Goal: Navigation & Orientation: Find specific page/section

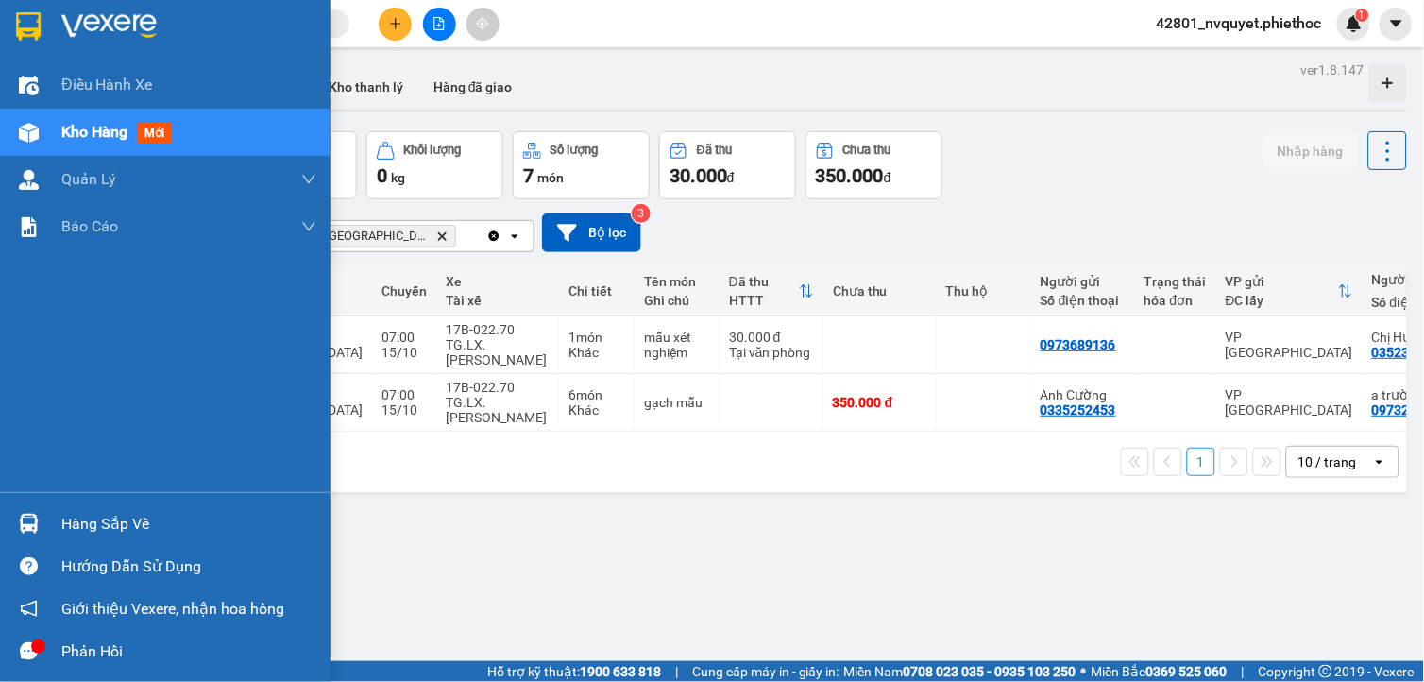
scroll to position [87, 0]
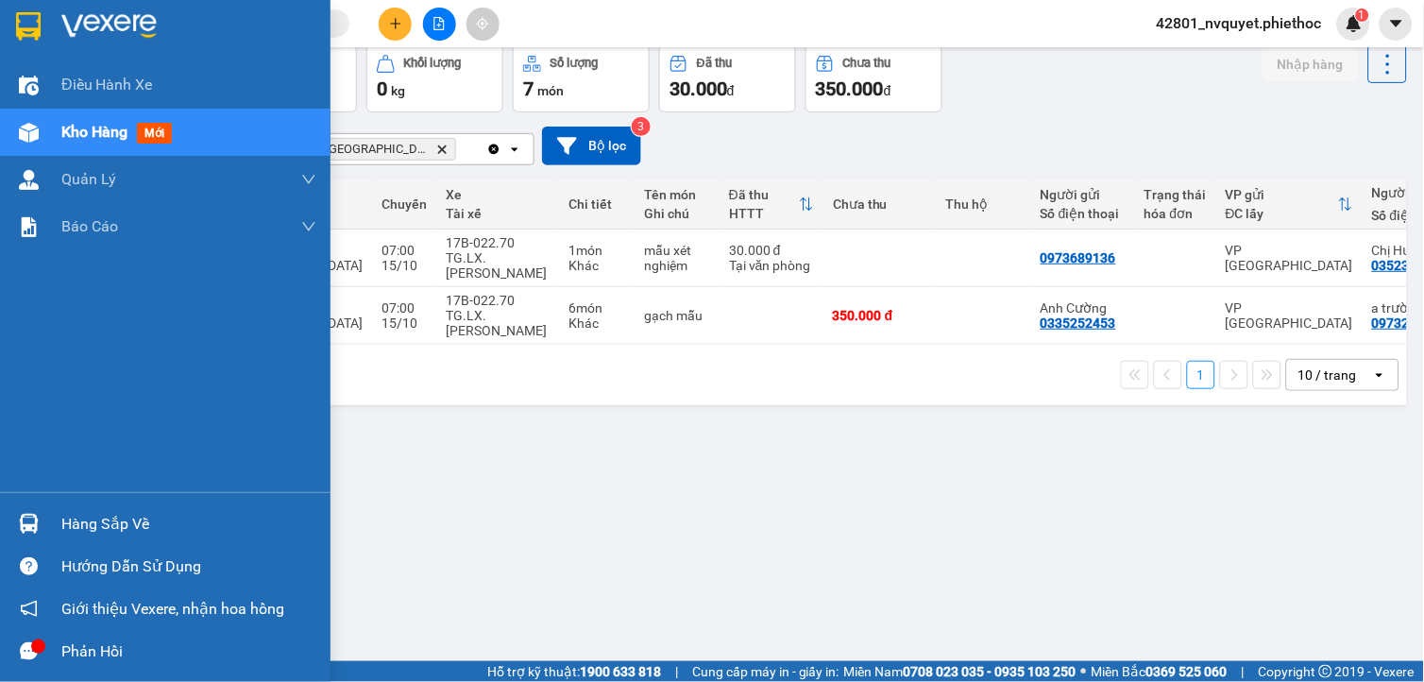
click at [35, 515] on img at bounding box center [29, 524] width 20 height 20
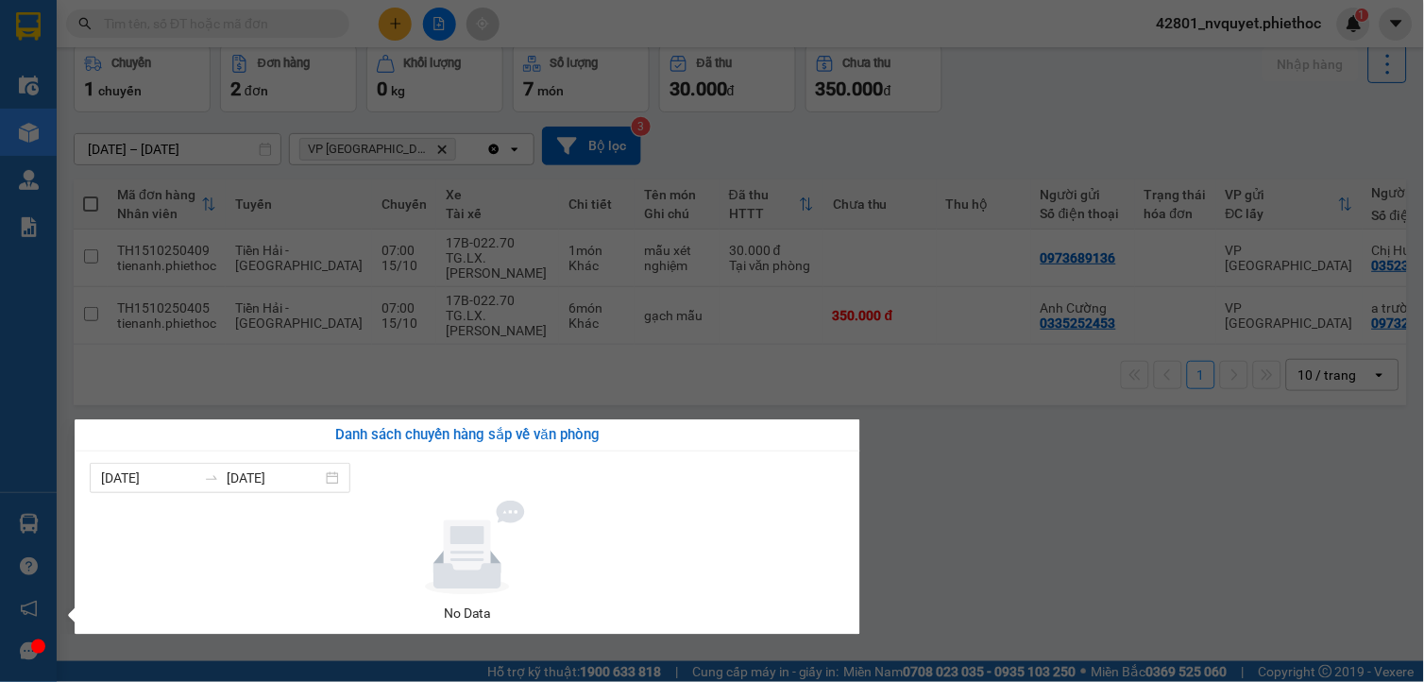
click at [844, 491] on div "[DATE] [DATE]" at bounding box center [468, 478] width 756 height 30
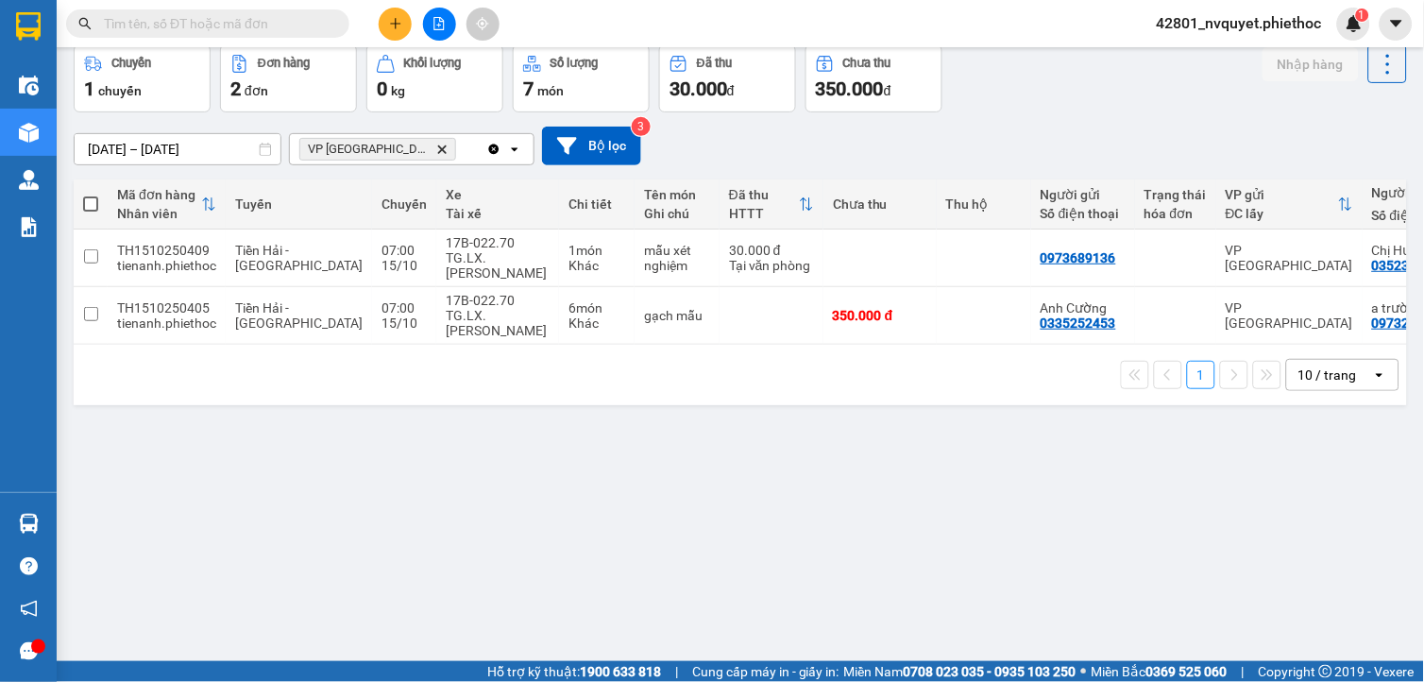
click at [501, 374] on section "Kết quả tìm kiếm ( 0 ) Bộ lọc No Data 42801_nvquyet.phiethoc 1 Điều hành xe Kho…" at bounding box center [712, 341] width 1424 height 682
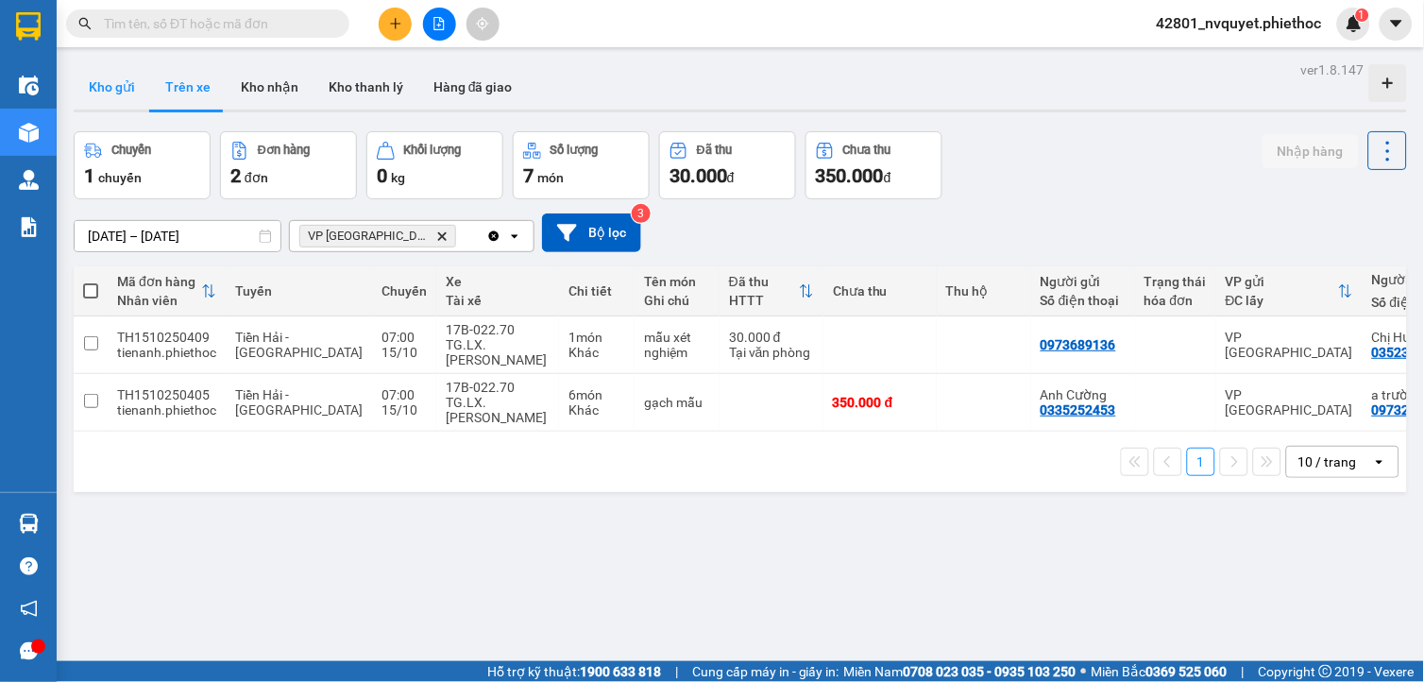
click at [126, 87] on button "Kho gửi" at bounding box center [112, 86] width 77 height 45
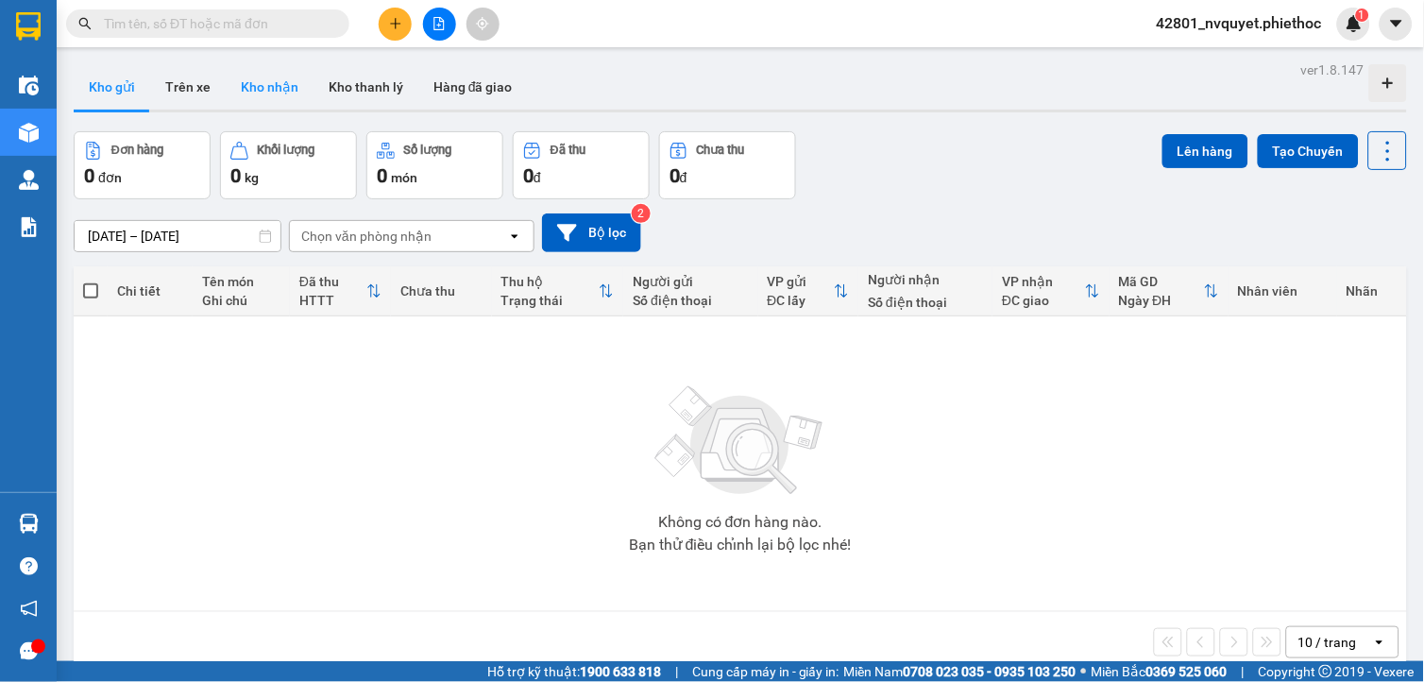
click at [241, 74] on button "Kho nhận" at bounding box center [270, 86] width 88 height 45
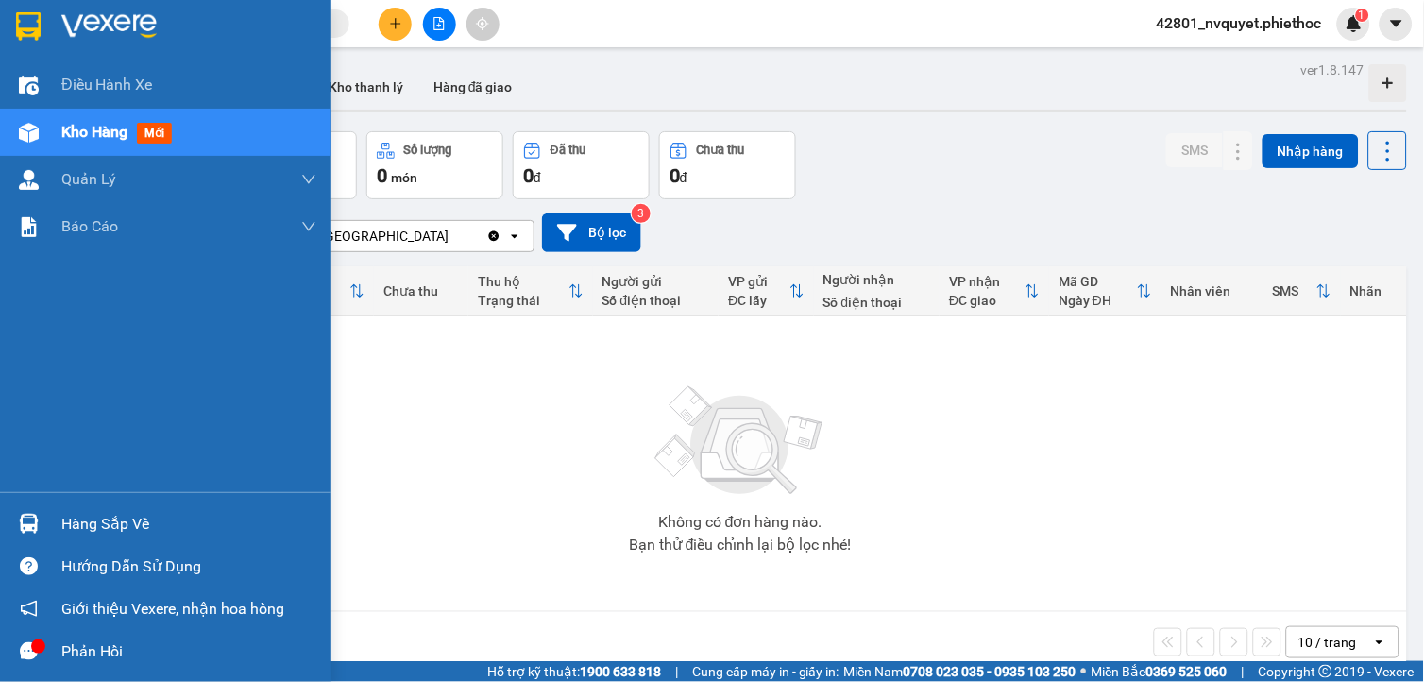
click at [34, 508] on div at bounding box center [28, 523] width 33 height 33
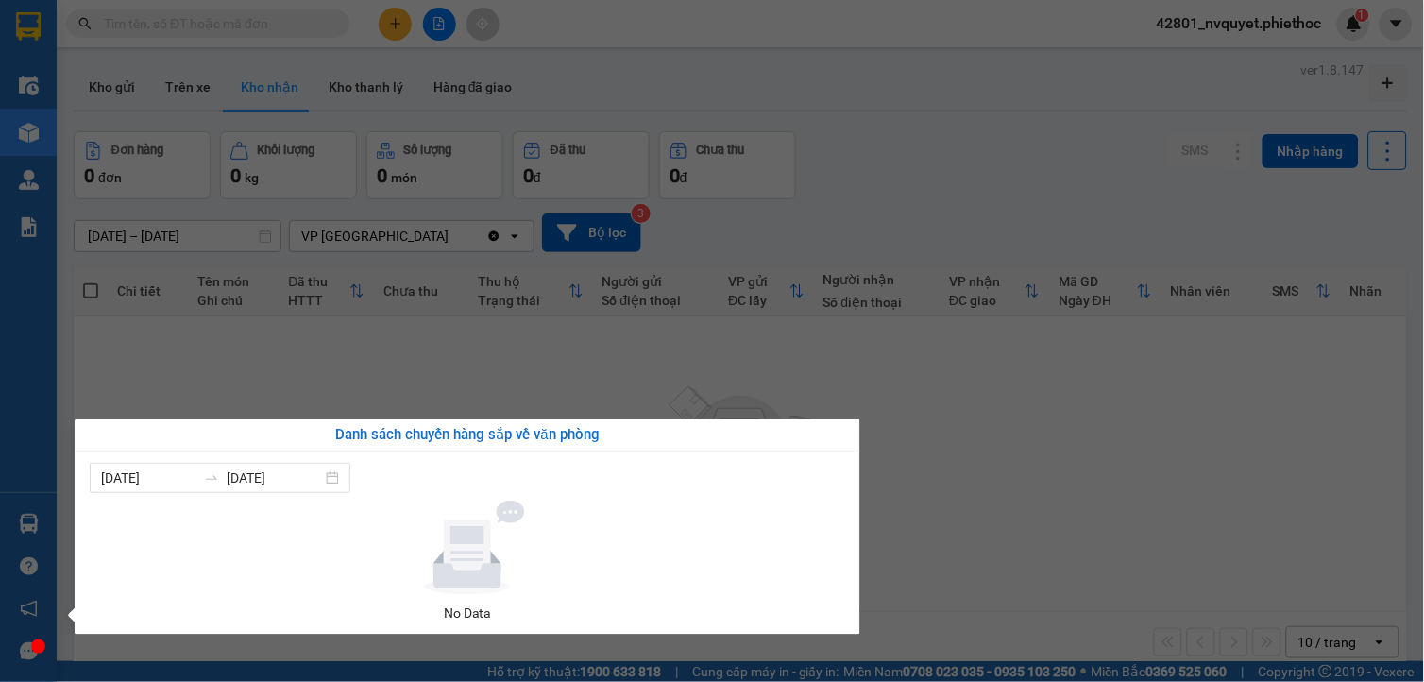
drag, startPoint x: 354, startPoint y: 372, endPoint x: 325, endPoint y: 353, distance: 34.8
click at [357, 369] on section "Kết quả tìm kiếm ( 0 ) Bộ lọc No Data 42801_nvquyet.phiethoc 1 Điều hành xe Kho…" at bounding box center [712, 341] width 1424 height 682
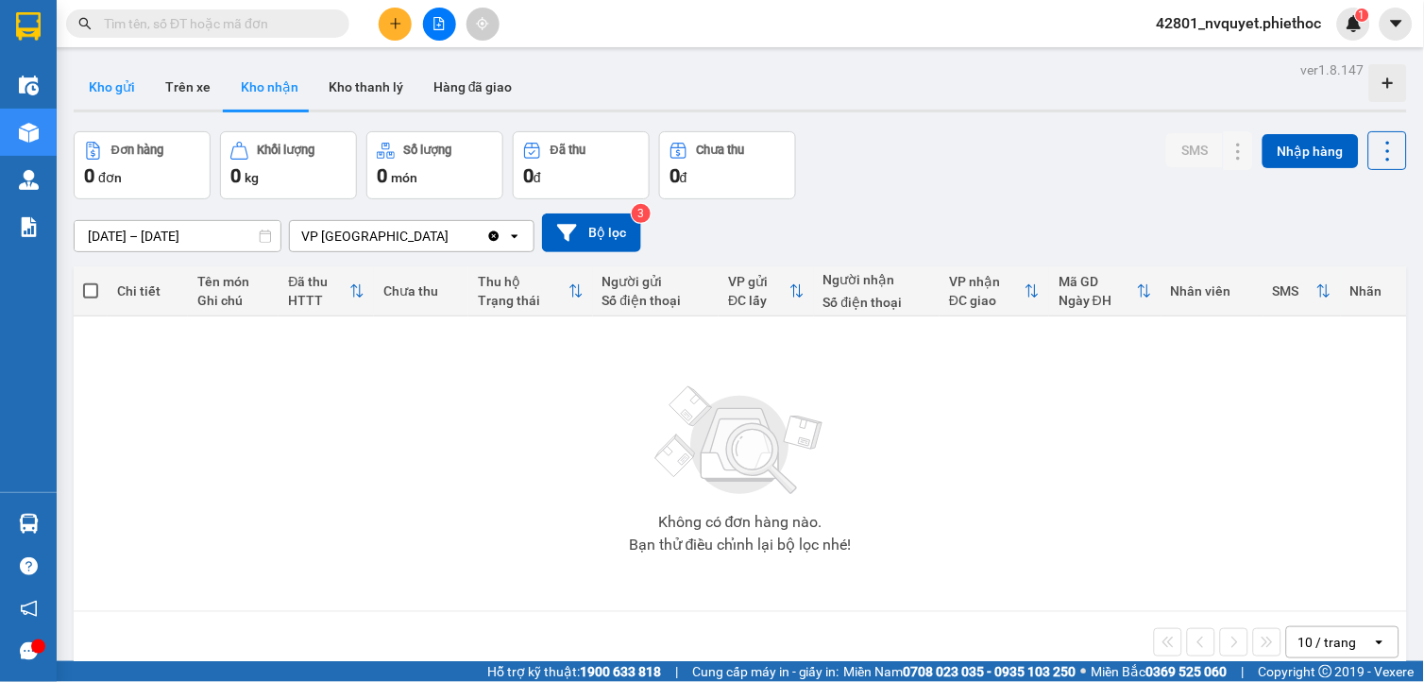
click at [116, 71] on button "Kho gửi" at bounding box center [112, 86] width 77 height 45
